Goal: Task Accomplishment & Management: Use online tool/utility

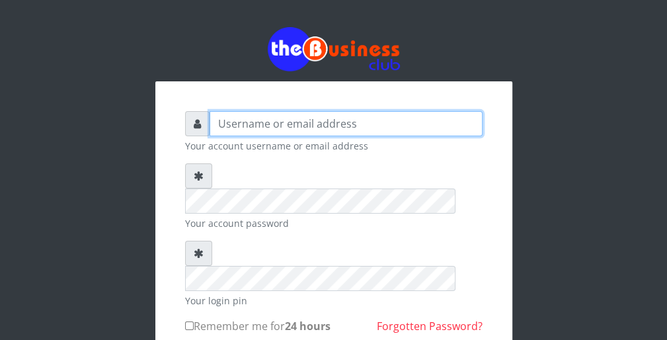
type input "wergbac8"
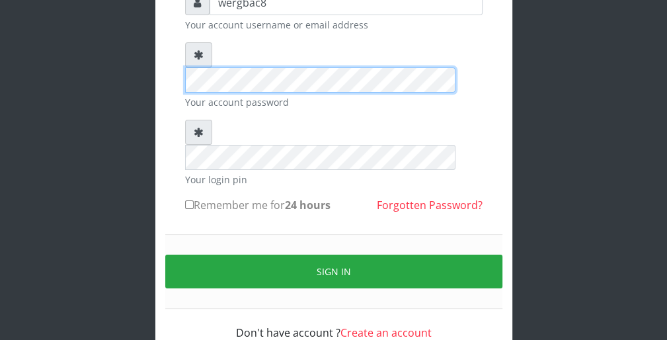
scroll to position [122, 0]
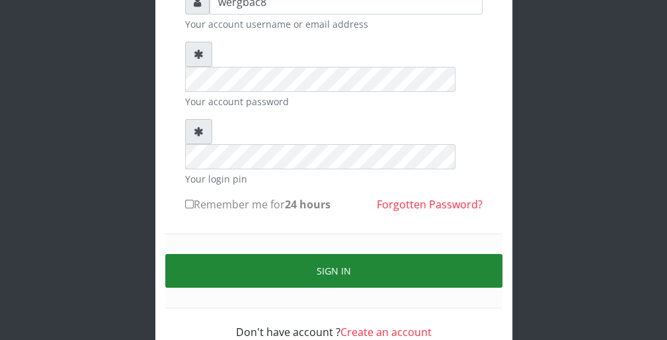
click at [455, 254] on button "Sign in" at bounding box center [333, 271] width 337 height 34
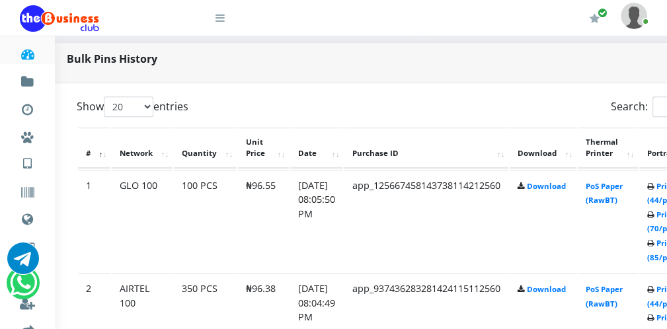
scroll to position [635, 26]
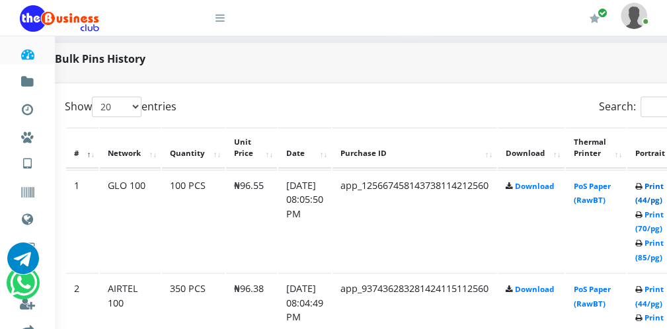
click at [656, 199] on link "Print (44/pg)" at bounding box center [649, 193] width 28 height 24
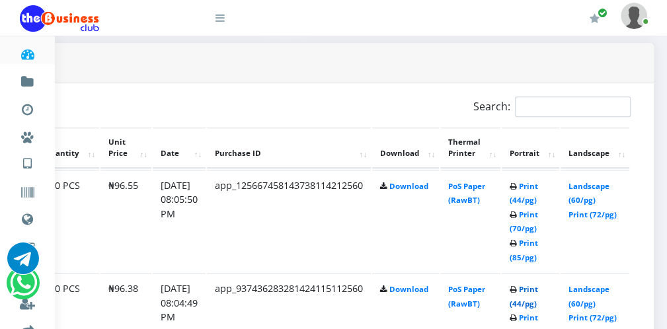
click at [527, 306] on link "Print (44/pg)" at bounding box center [524, 296] width 28 height 24
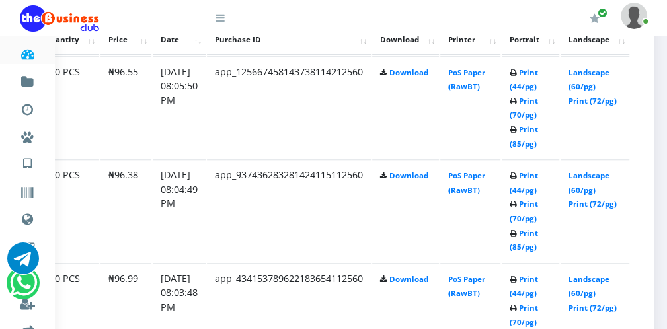
scroll to position [767, 164]
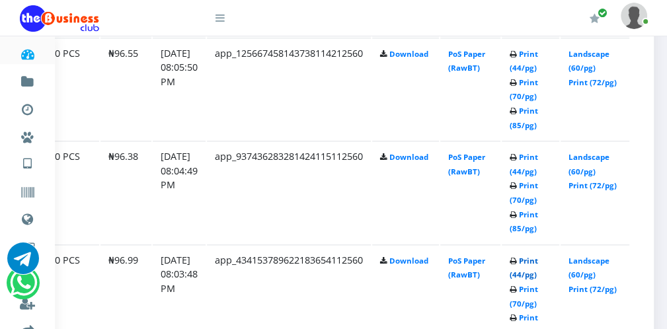
click at [521, 274] on link "Print (44/pg)" at bounding box center [524, 268] width 28 height 24
